Goal: Task Accomplishment & Management: Manage account settings

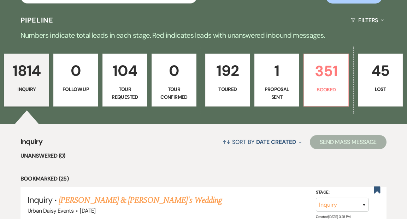
scroll to position [164, 0]
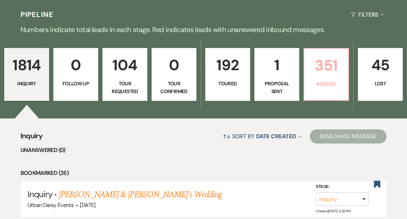
click at [326, 63] on link "351 Booked" at bounding box center [327, 74] width 46 height 53
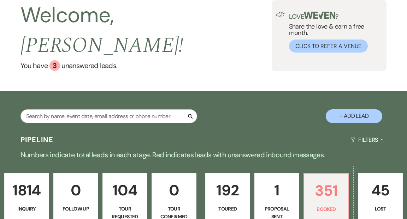
scroll to position [35, 0]
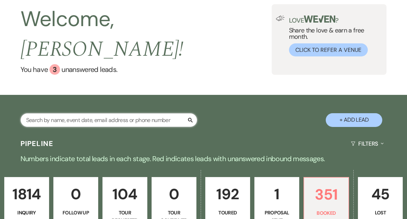
click at [105, 113] on input "text" at bounding box center [108, 120] width 177 height 14
type input "[PERSON_NAME]"
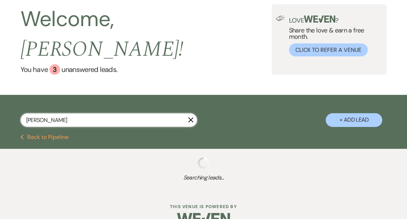
select select "8"
select select "6"
select select "5"
select select "2"
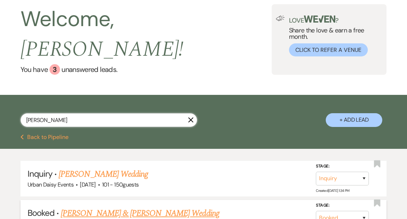
type input "[PERSON_NAME]"
click at [139, 207] on link "[PERSON_NAME] & [PERSON_NAME] Wedding" at bounding box center [140, 213] width 158 height 13
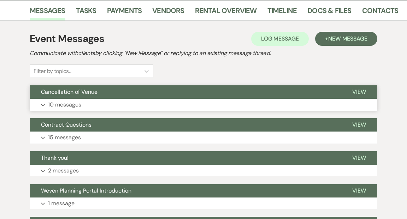
scroll to position [150, 0]
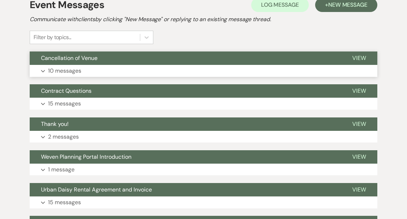
click at [358, 57] on span "View" at bounding box center [359, 57] width 14 height 7
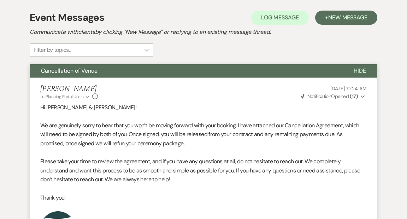
scroll to position [0, 0]
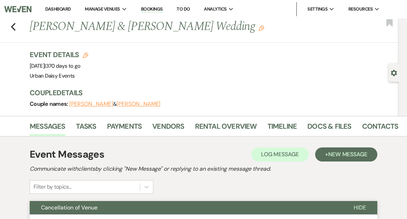
click at [19, 8] on img at bounding box center [17, 9] width 27 height 15
